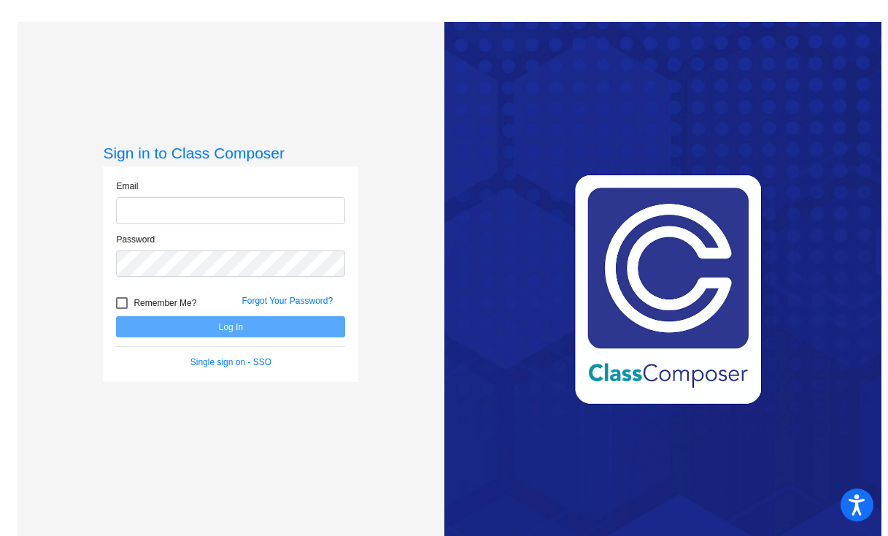
type input "[PERSON_NAME][EMAIL_ADDRESS][PERSON_NAME][DOMAIN_NAME]"
click at [250, 328] on button "Log In" at bounding box center [230, 326] width 229 height 21
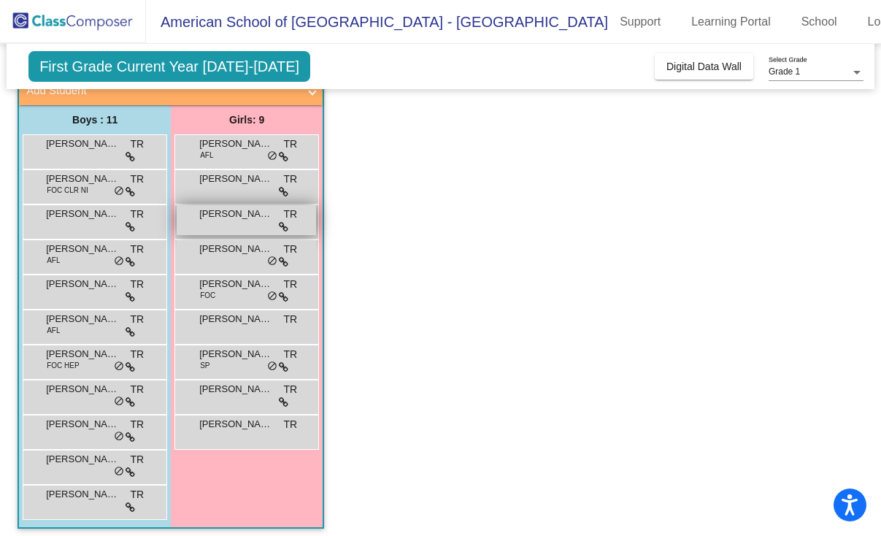
scroll to position [107, 0]
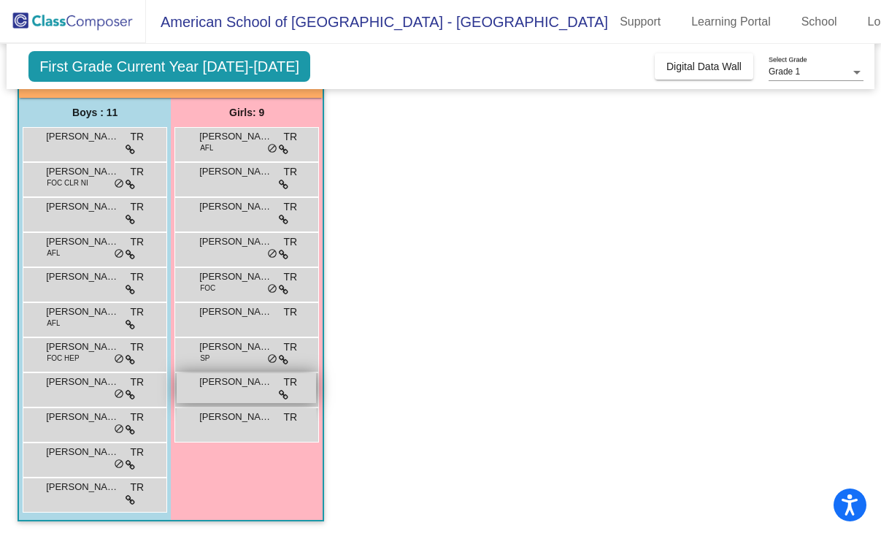
click at [239, 390] on div "[PERSON_NAME] De [PERSON_NAME] lock do_not_disturb_alt" at bounding box center [246, 388] width 139 height 30
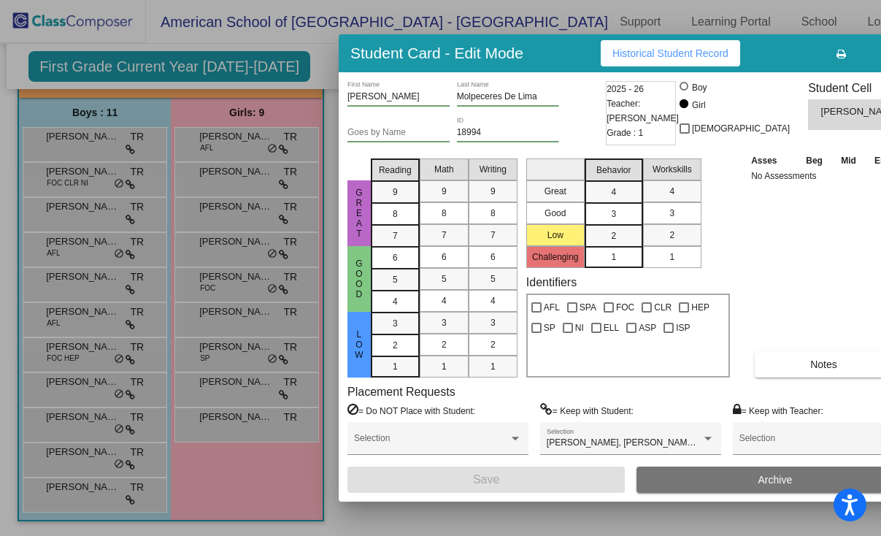
click at [884, 53] on icon "button" at bounding box center [888, 54] width 8 height 10
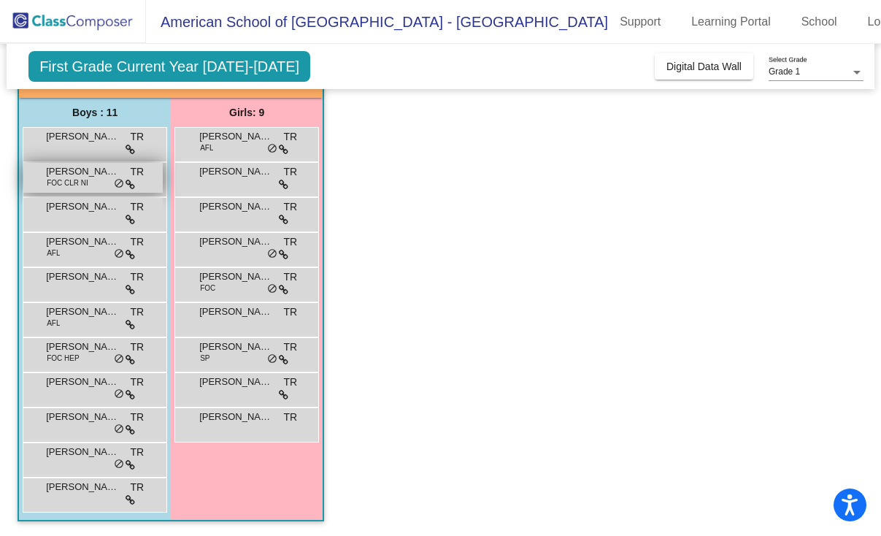
click at [62, 180] on span "FOC CLR NI" at bounding box center [68, 182] width 42 height 11
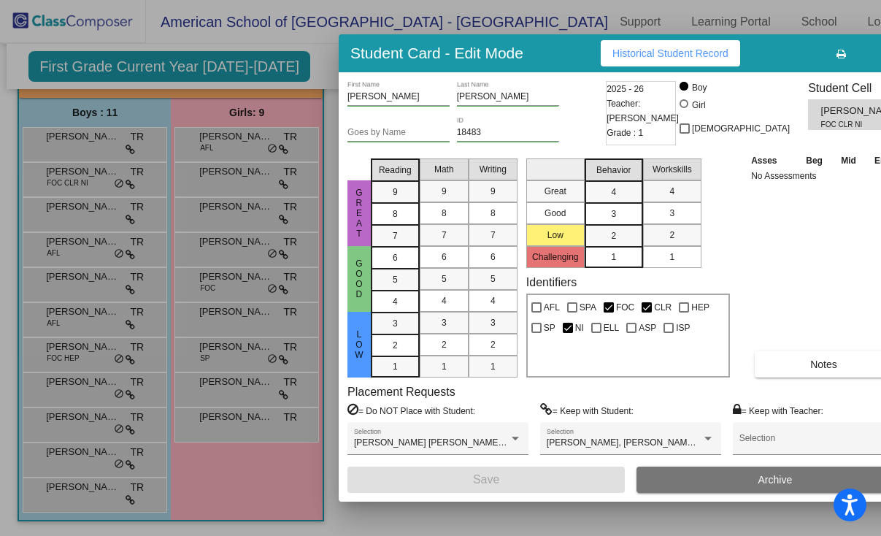
click at [884, 57] on icon "button" at bounding box center [888, 54] width 8 height 10
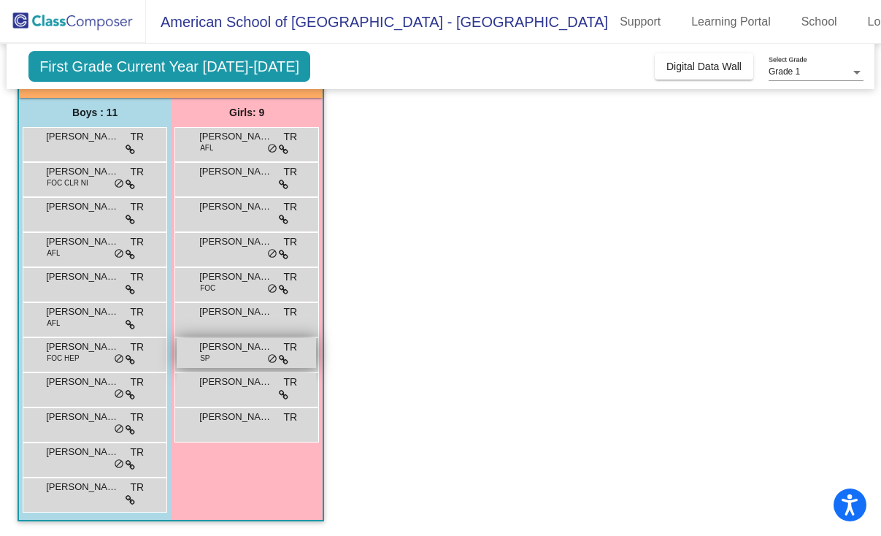
click at [233, 347] on span "[PERSON_NAME]" at bounding box center [235, 346] width 73 height 15
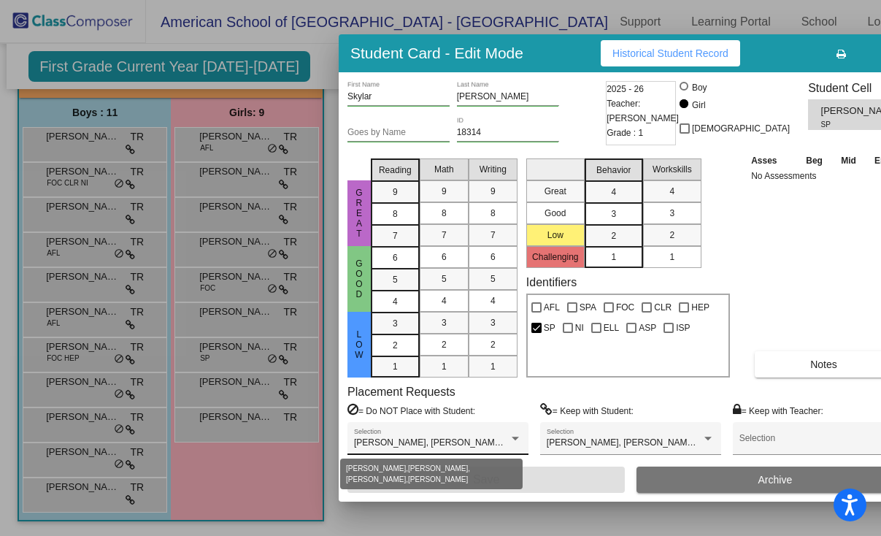
click at [459, 439] on span "[PERSON_NAME], [PERSON_NAME], [PERSON_NAME], [PERSON_NAME]" at bounding box center [505, 442] width 303 height 10
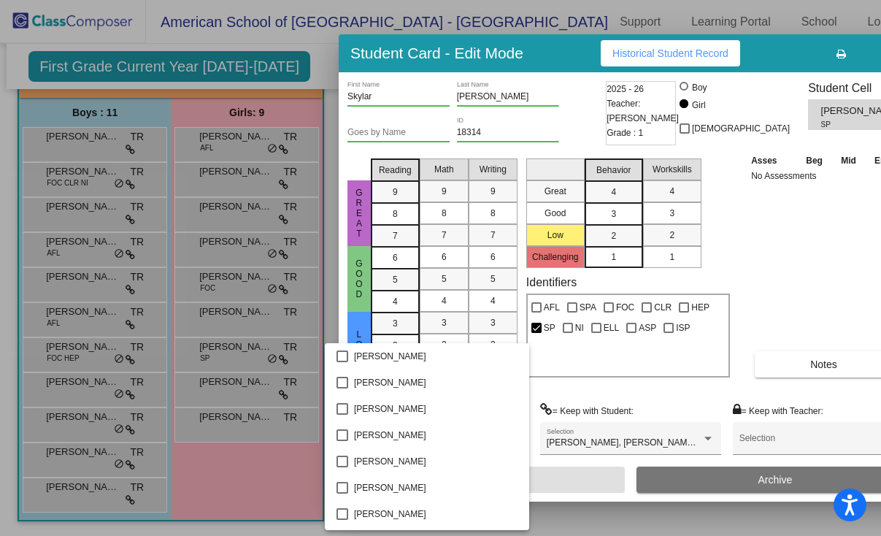
scroll to position [570, 0]
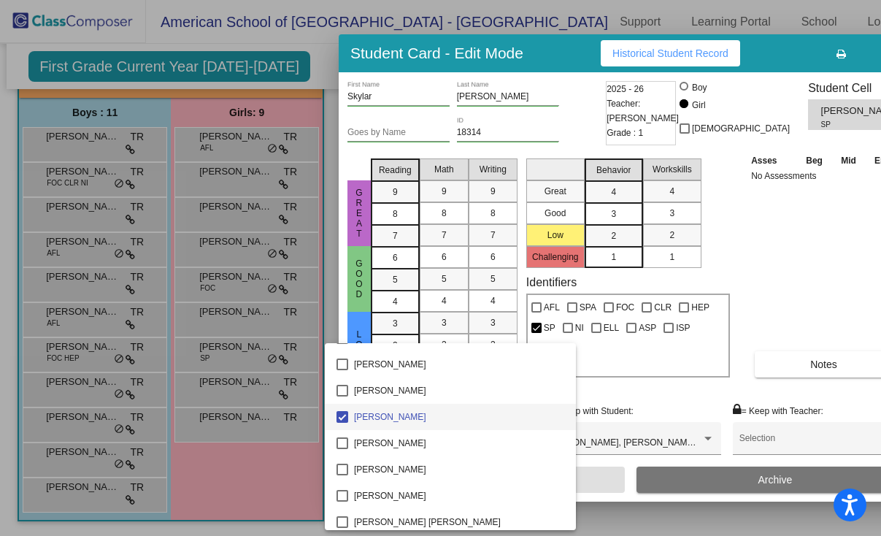
click at [582, 390] on div at bounding box center [440, 268] width 881 height 536
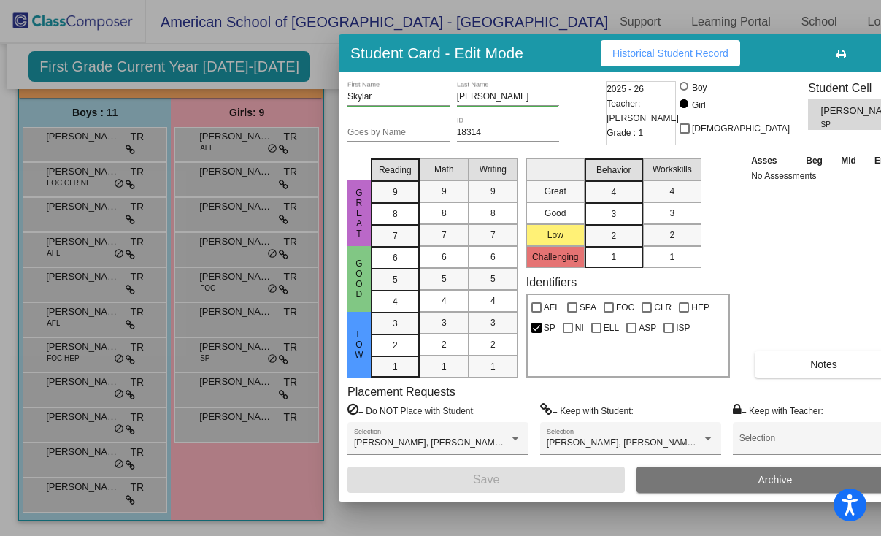
click at [884, 53] on icon "button" at bounding box center [888, 54] width 8 height 10
